Goal: Task Accomplishment & Management: Manage account settings

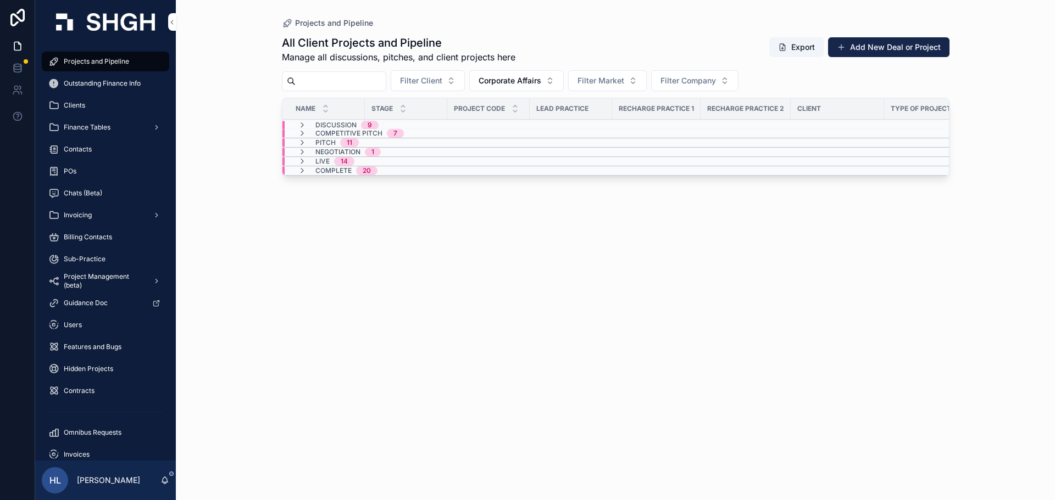
drag, startPoint x: 303, startPoint y: 79, endPoint x: 318, endPoint y: 80, distance: 14.9
click at [303, 79] on input "scrollable content" at bounding box center [341, 81] width 90 height 15
paste input "*********"
type input "*********"
click at [352, 124] on span "Discussion" at bounding box center [335, 125] width 41 height 9
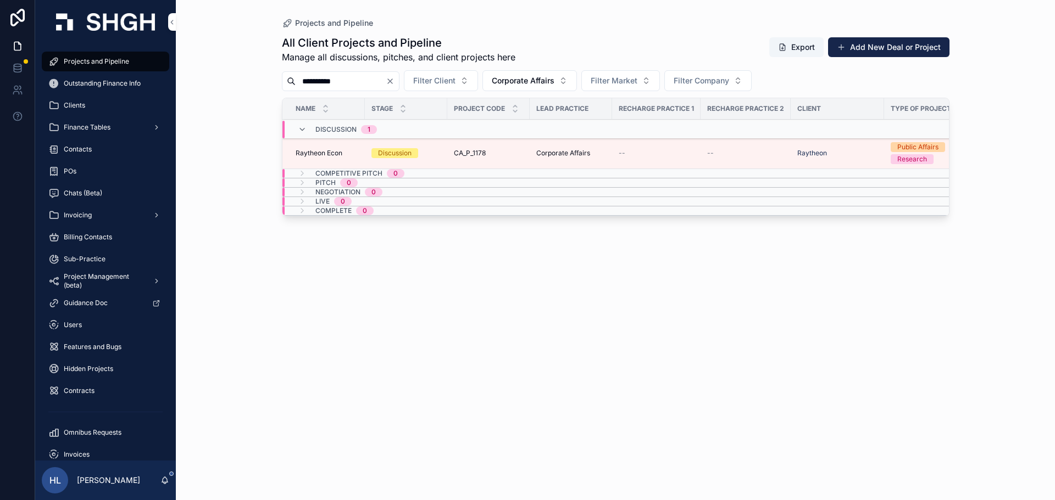
click at [394, 158] on td "Discussion" at bounding box center [406, 153] width 82 height 31
click at [553, 153] on span "Corporate Affairs" at bounding box center [563, 153] width 54 height 9
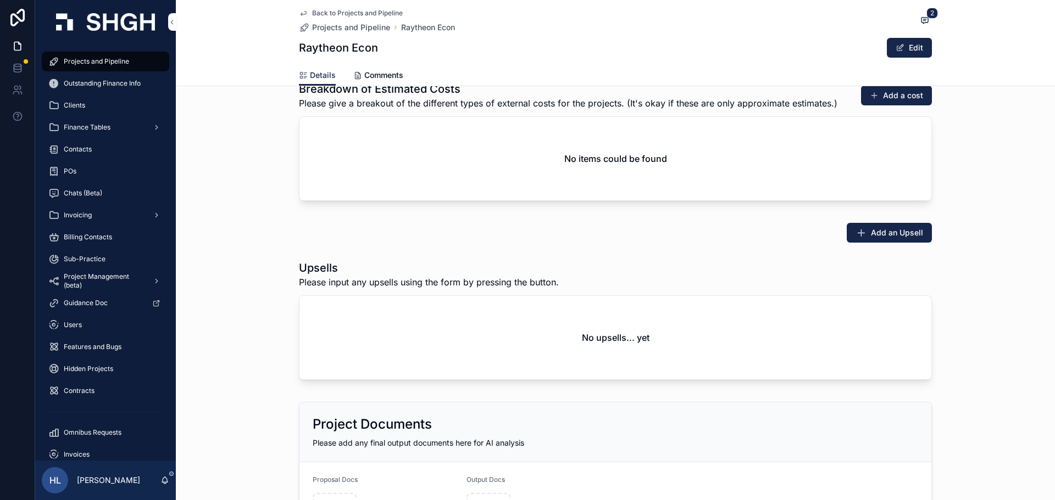
scroll to position [1632, 0]
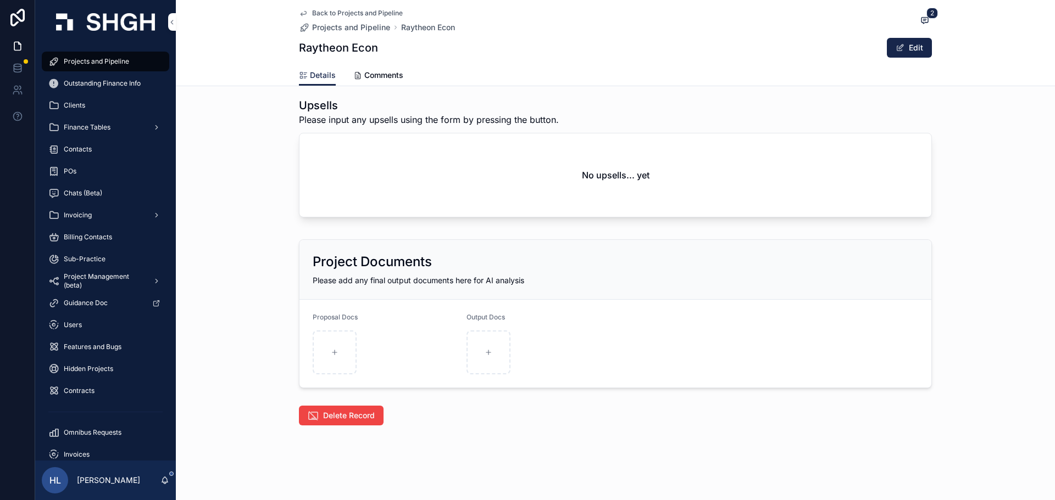
click at [355, 421] on span "Delete Record" at bounding box center [349, 415] width 52 height 11
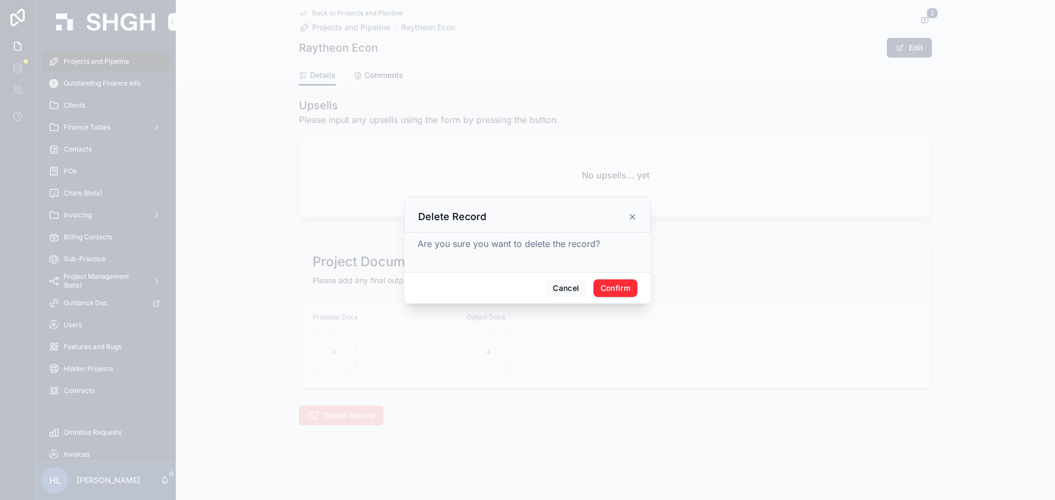
click at [623, 278] on div "Cancel Confirm" at bounding box center [527, 287] width 246 height 31
click at [625, 286] on button "Confirm" at bounding box center [615, 289] width 44 height 18
